Goal: Navigation & Orientation: Find specific page/section

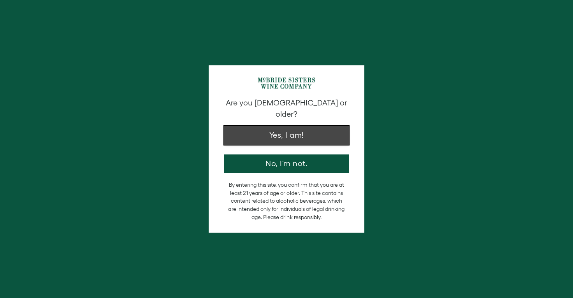
click at [253, 126] on button "Yes, I am!" at bounding box center [286, 135] width 125 height 19
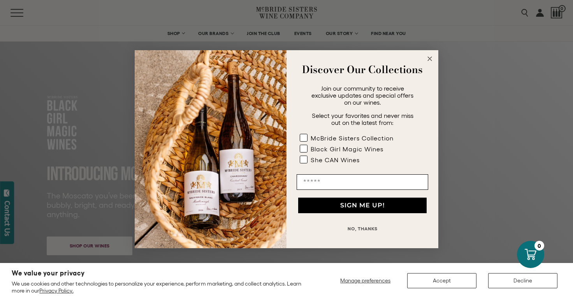
click at [430, 57] on circle "Close dialog" at bounding box center [430, 58] width 9 height 9
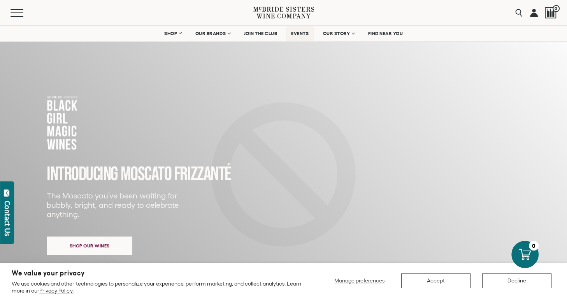
click at [299, 35] on span "EVENTS" at bounding box center [300, 33] width 18 height 5
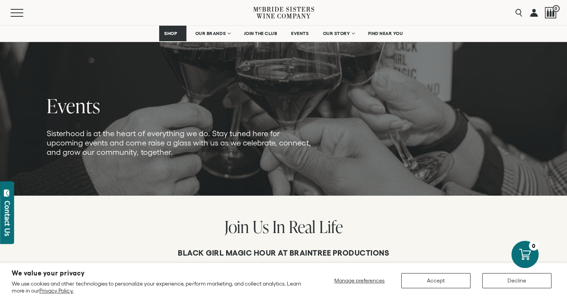
scroll to position [39, 0]
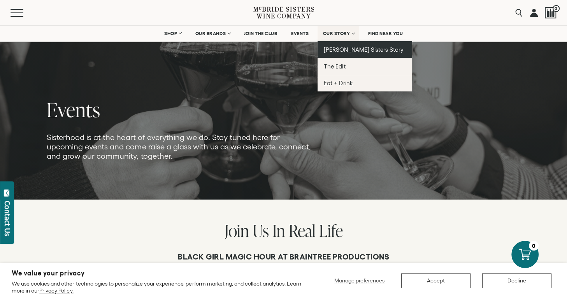
click at [334, 51] on span "[PERSON_NAME] Sisters Story" at bounding box center [364, 49] width 80 height 7
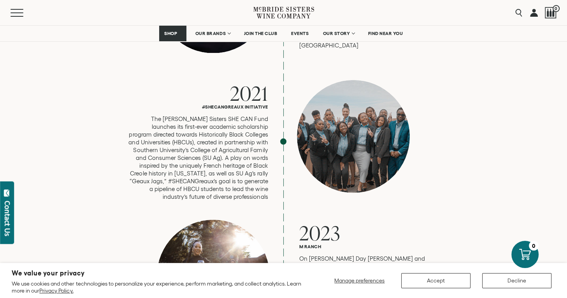
scroll to position [1986, 0]
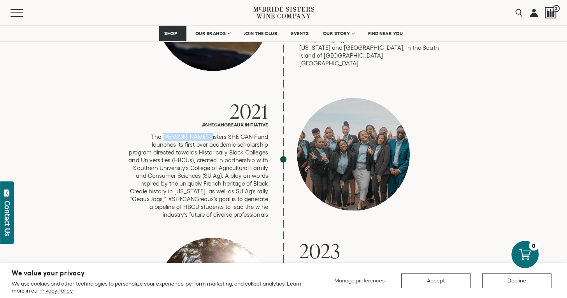
drag, startPoint x: 141, startPoint y: 95, endPoint x: 182, endPoint y: 96, distance: 40.9
click at [182, 133] on p "The [PERSON_NAME] Sisters SHE CAN Fund launches its first-ever academic scholar…" at bounding box center [198, 176] width 140 height 86
drag, startPoint x: 182, startPoint y: 96, endPoint x: 169, endPoint y: 92, distance: 13.5
copy p "[PERSON_NAME] Sisters"
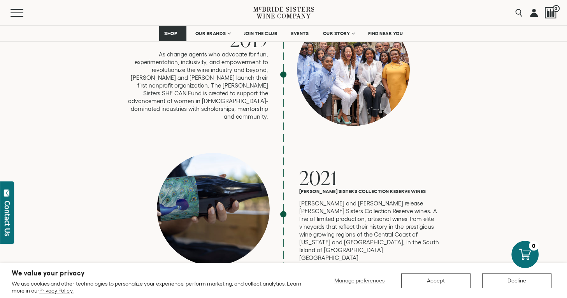
scroll to position [1635, 0]
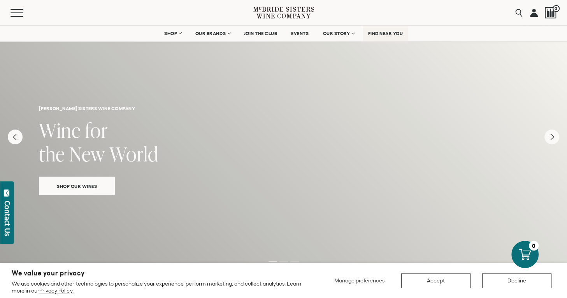
click at [382, 33] on span "FIND NEAR YOU" at bounding box center [385, 33] width 35 height 5
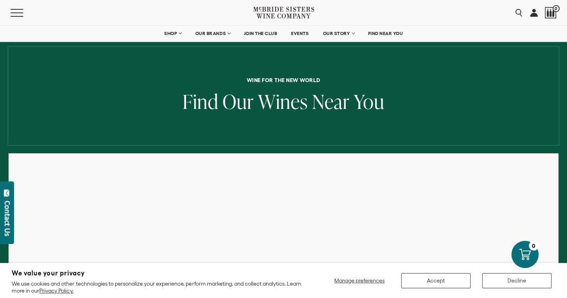
scroll to position [78, 0]
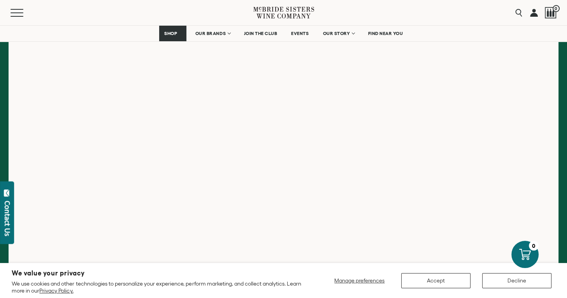
scroll to position [117, 0]
